Goal: Use online tool/utility: Utilize a website feature to perform a specific function

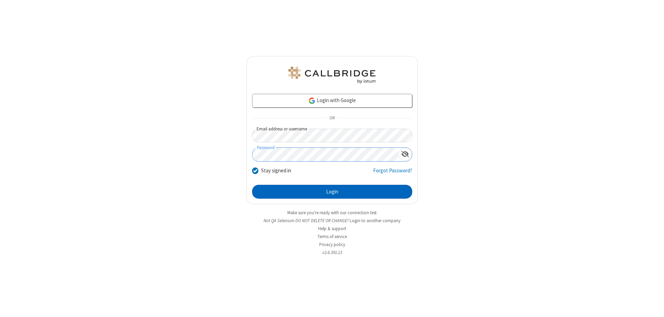
click at [332, 191] on button "Login" at bounding box center [332, 192] width 160 height 14
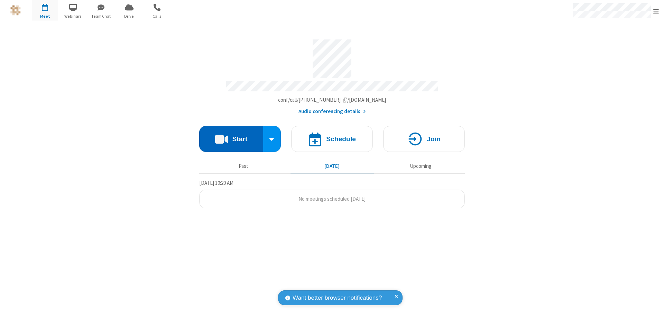
click at [231, 135] on button "Start" at bounding box center [231, 139] width 64 height 26
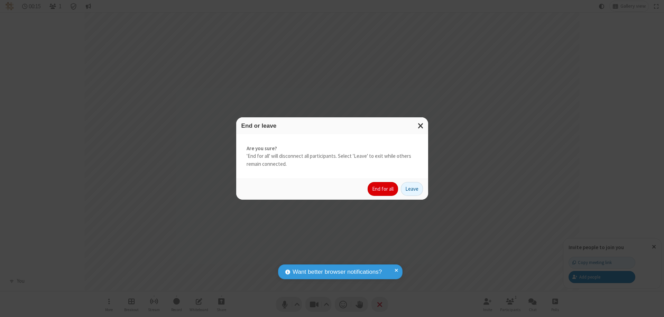
click at [383, 189] on button "End for all" at bounding box center [382, 189] width 30 height 14
